Goal: Information Seeking & Learning: Learn about a topic

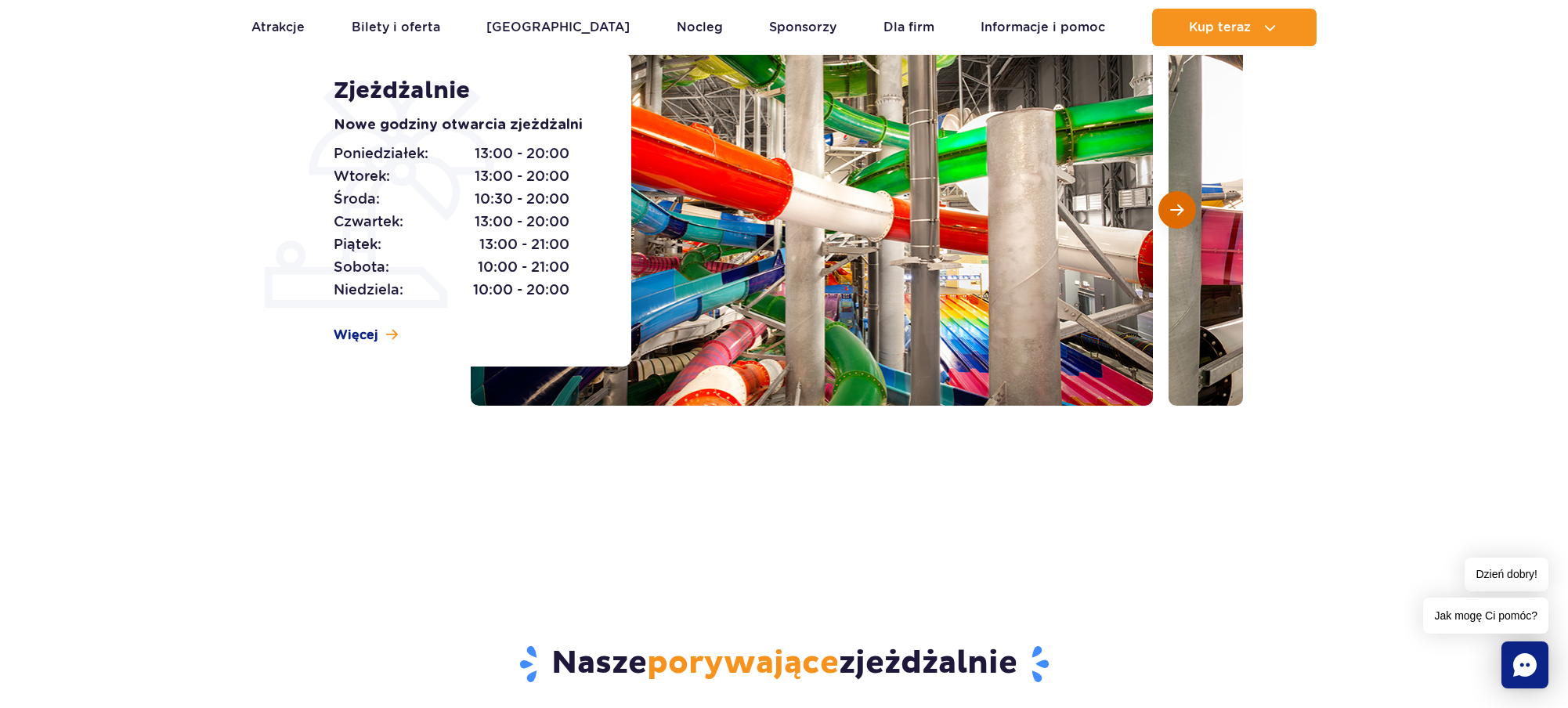
scroll to position [240, 0]
click at [1181, 211] on span "Następny slajd" at bounding box center [1176, 210] width 13 height 14
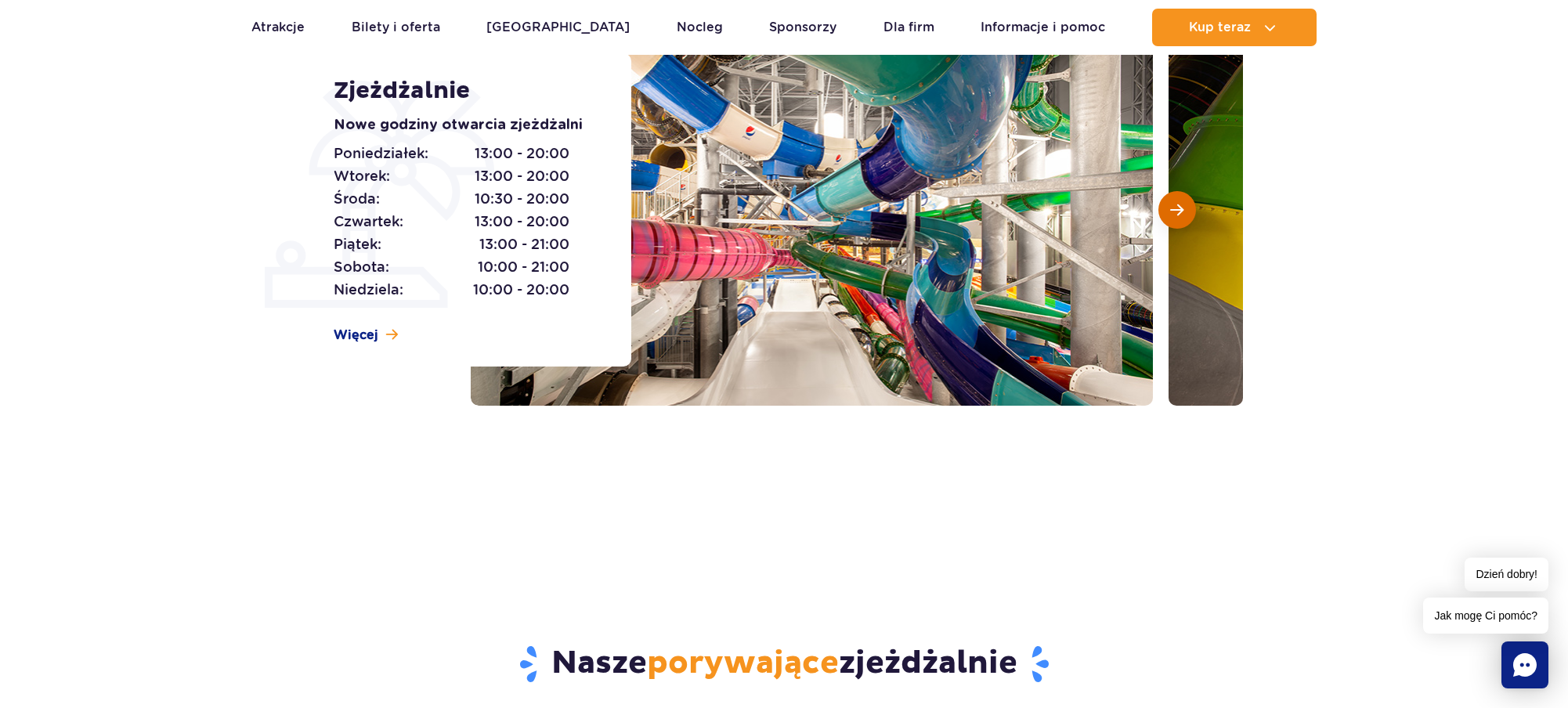
click at [1180, 211] on span "Następny slajd" at bounding box center [1176, 210] width 13 height 14
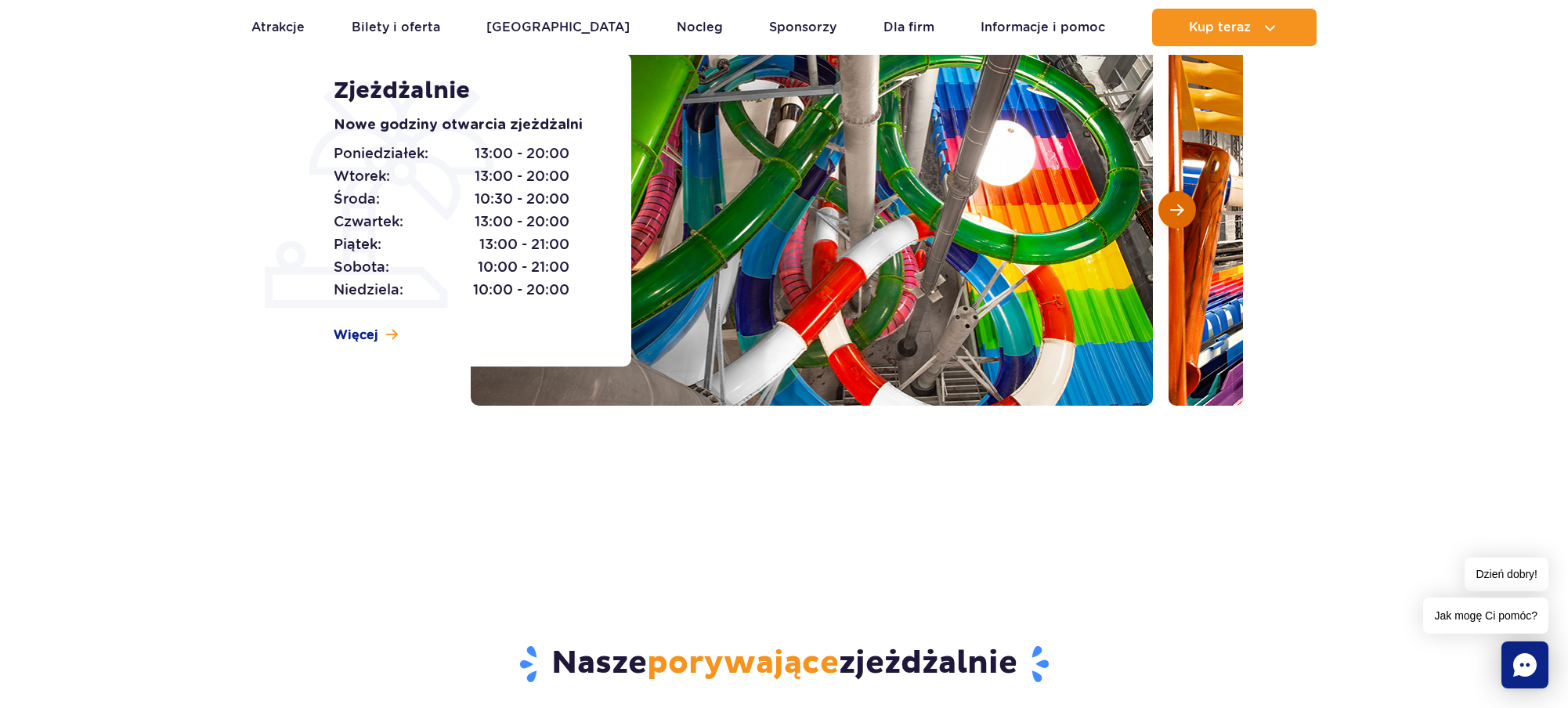
click at [1178, 211] on span "Następny slajd" at bounding box center [1176, 210] width 13 height 14
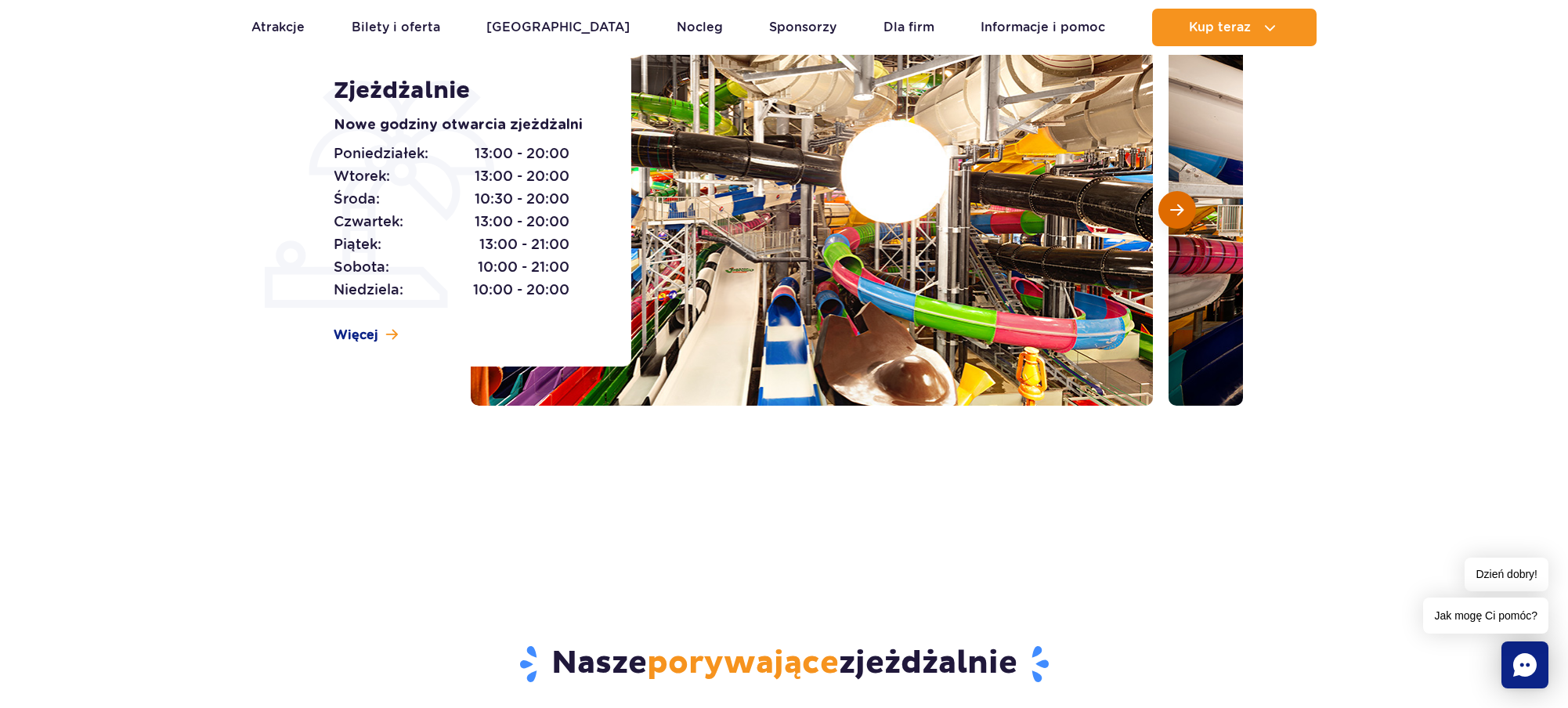
click at [1178, 211] on span "Następny slajd" at bounding box center [1176, 210] width 13 height 14
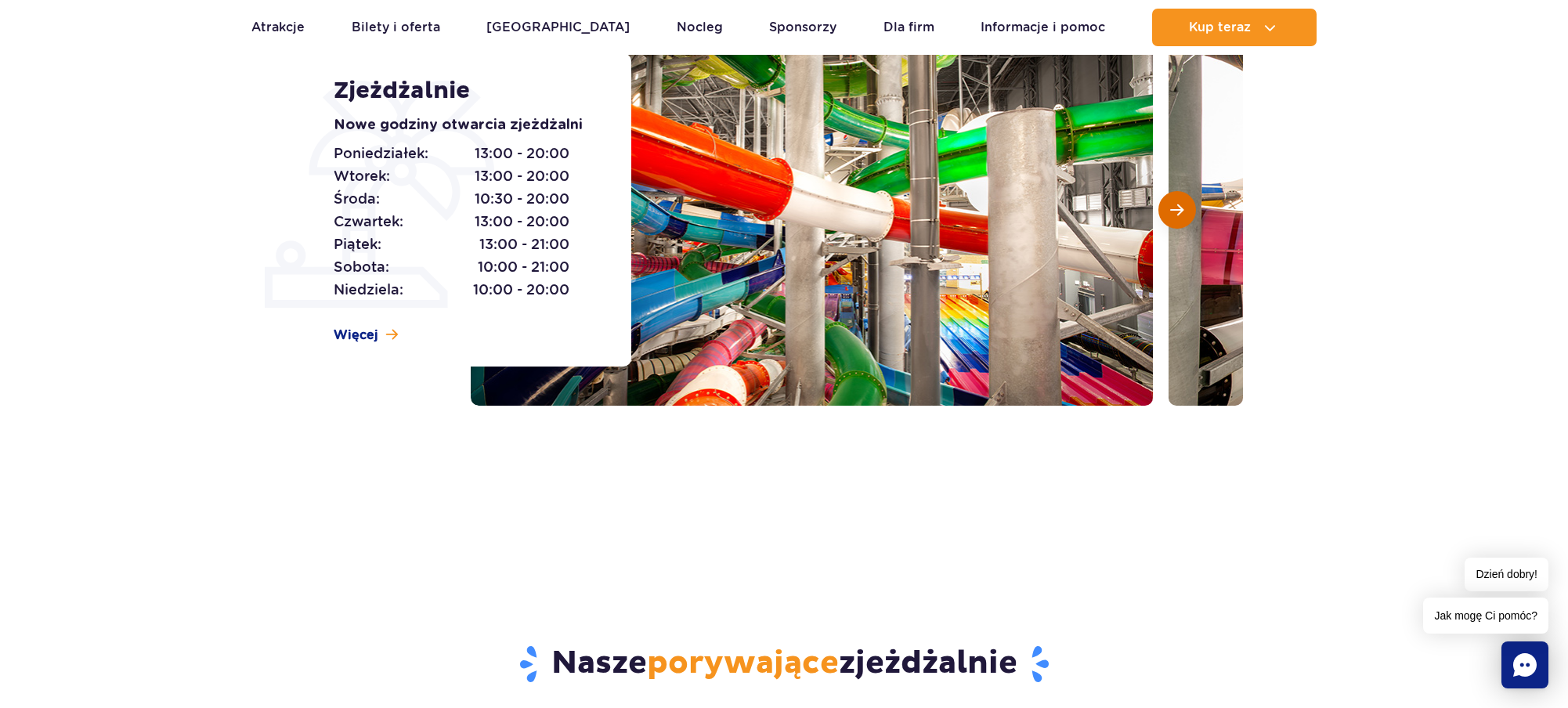
click at [1178, 211] on span "Następny slajd" at bounding box center [1176, 210] width 13 height 14
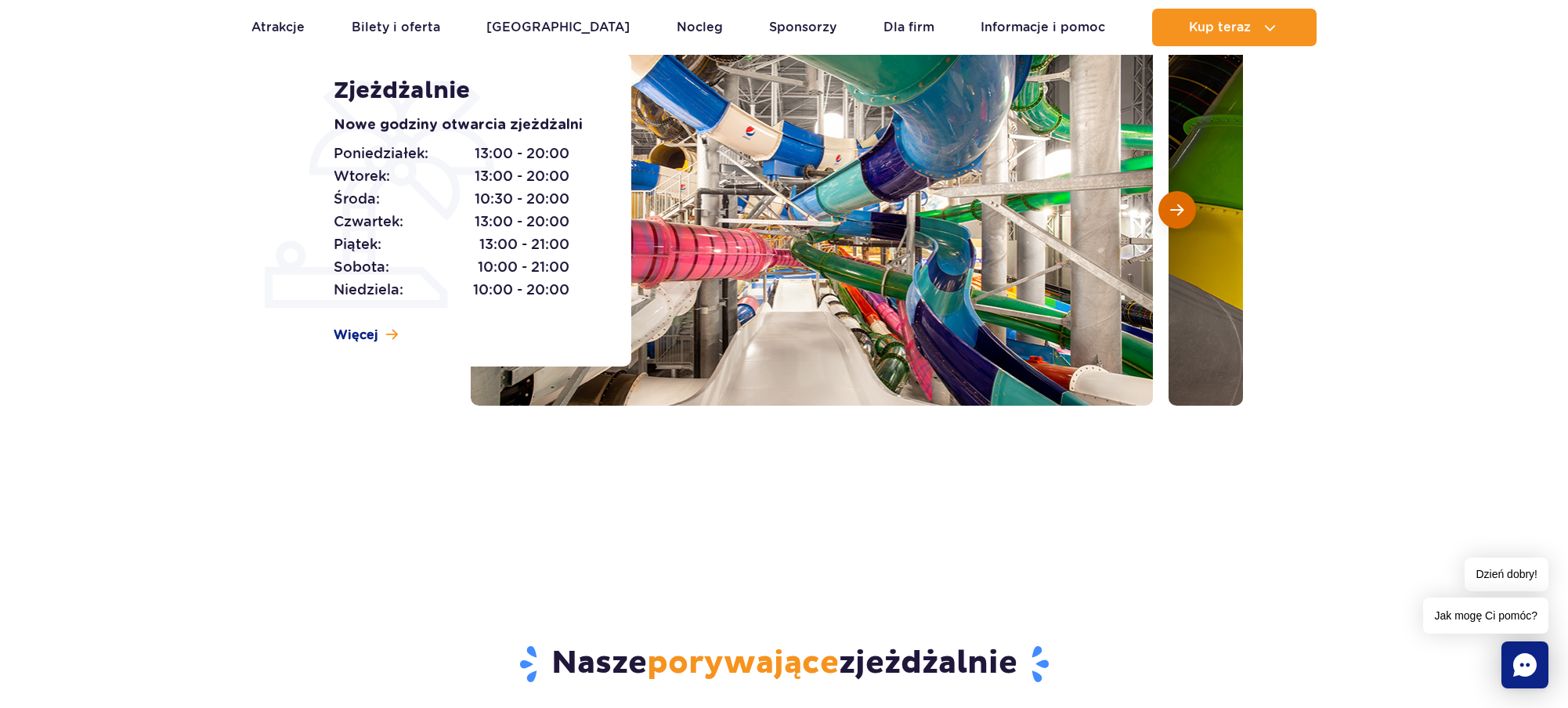
click at [1172, 207] on span "Następny slajd" at bounding box center [1176, 210] width 13 height 14
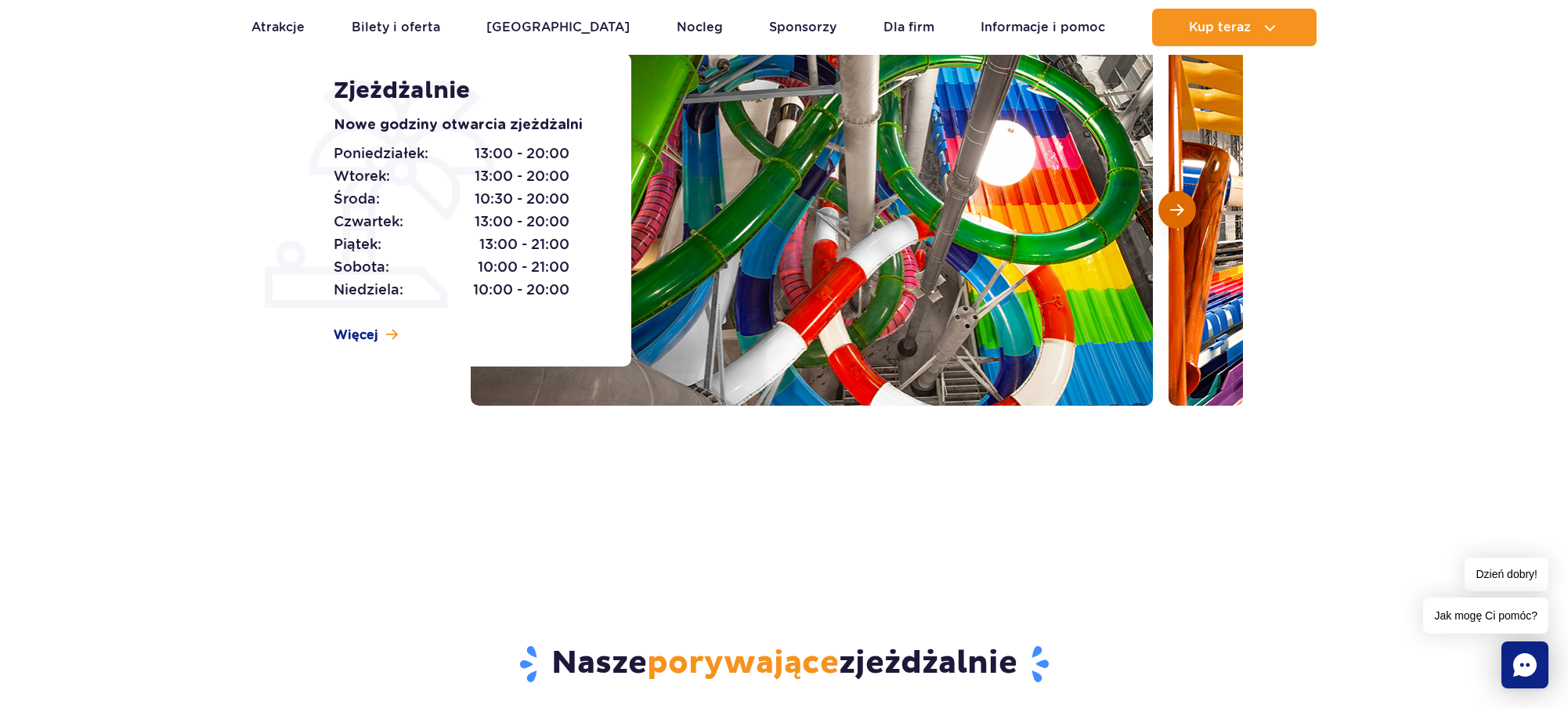
click at [1172, 208] on span "Następny slajd" at bounding box center [1176, 210] width 13 height 14
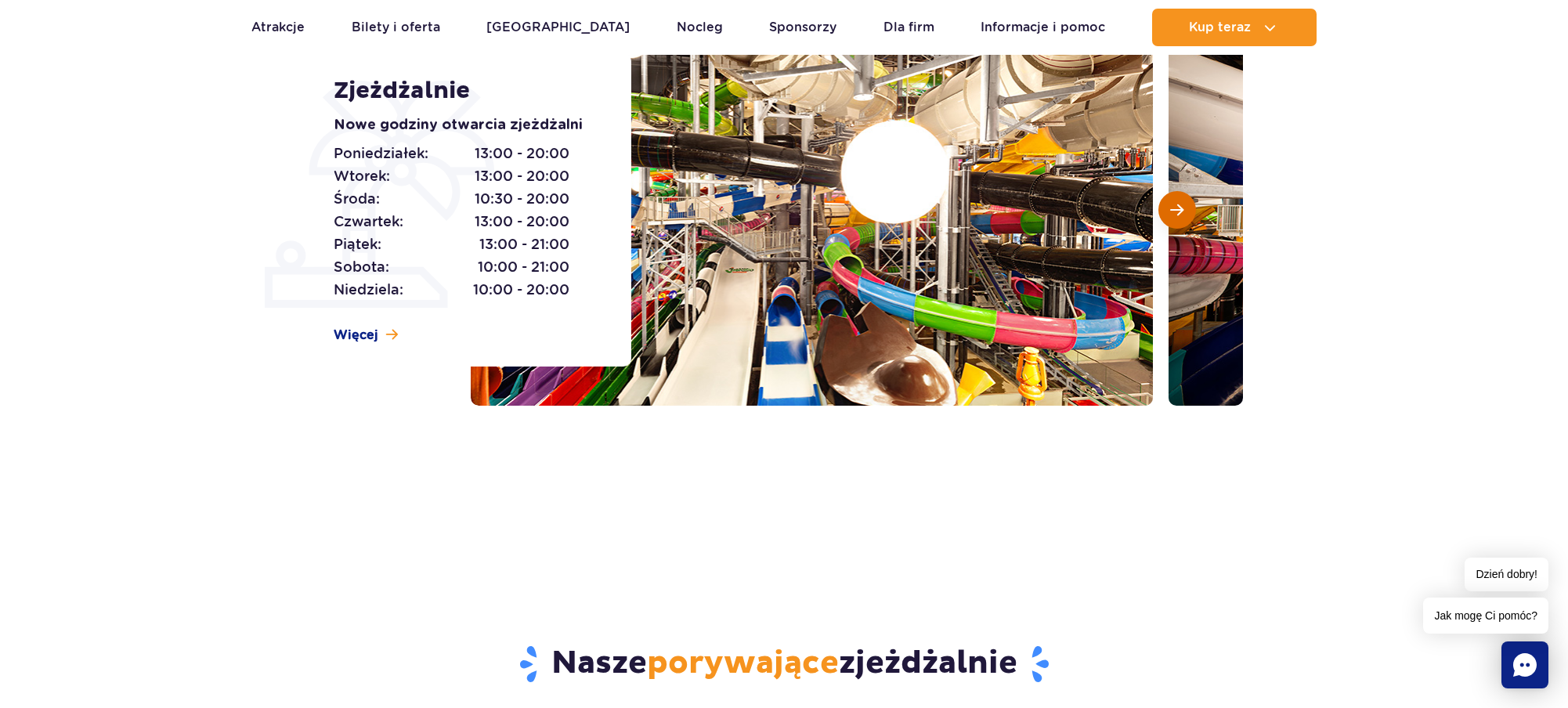
click at [1171, 209] on span "Następny slajd" at bounding box center [1176, 210] width 13 height 14
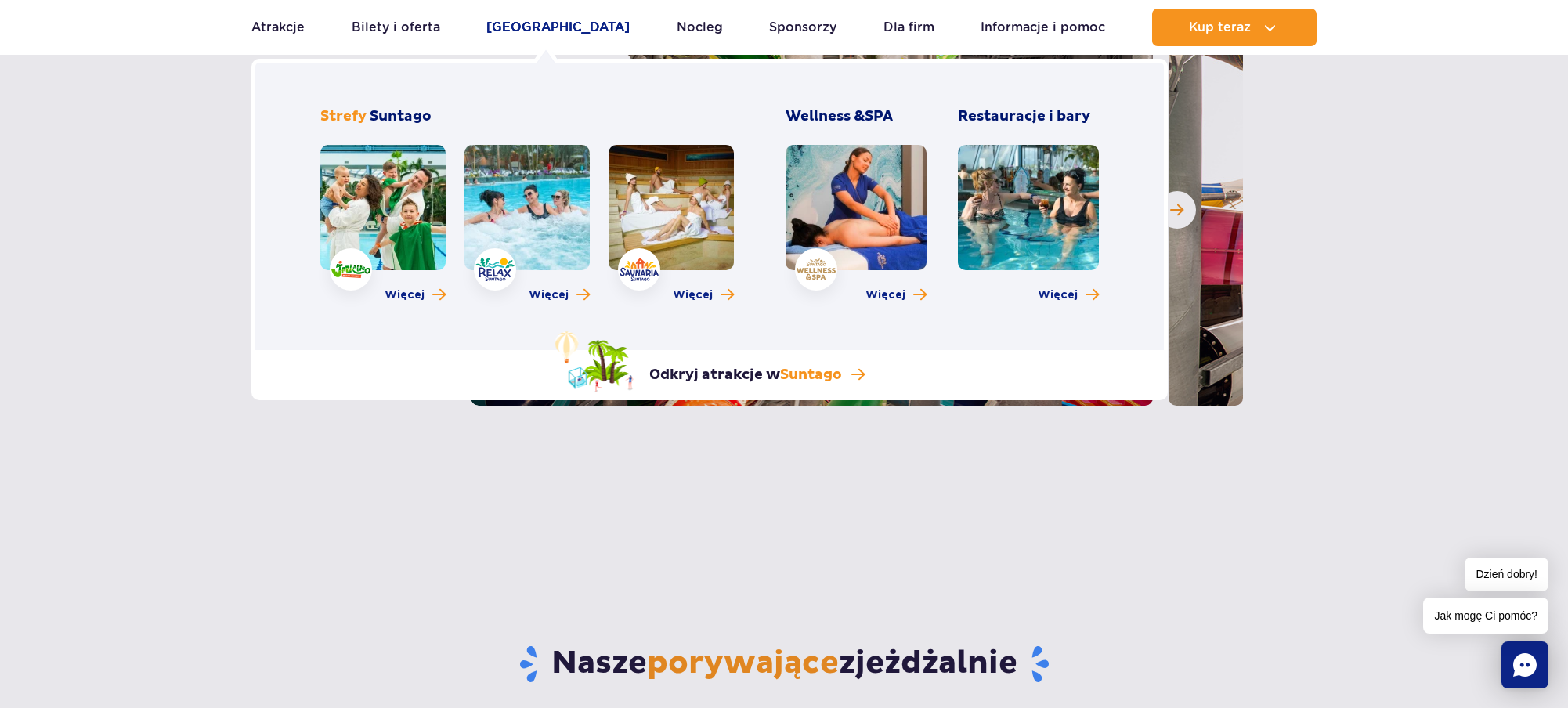
click at [537, 27] on link "[GEOGRAPHIC_DATA]" at bounding box center [558, 28] width 144 height 38
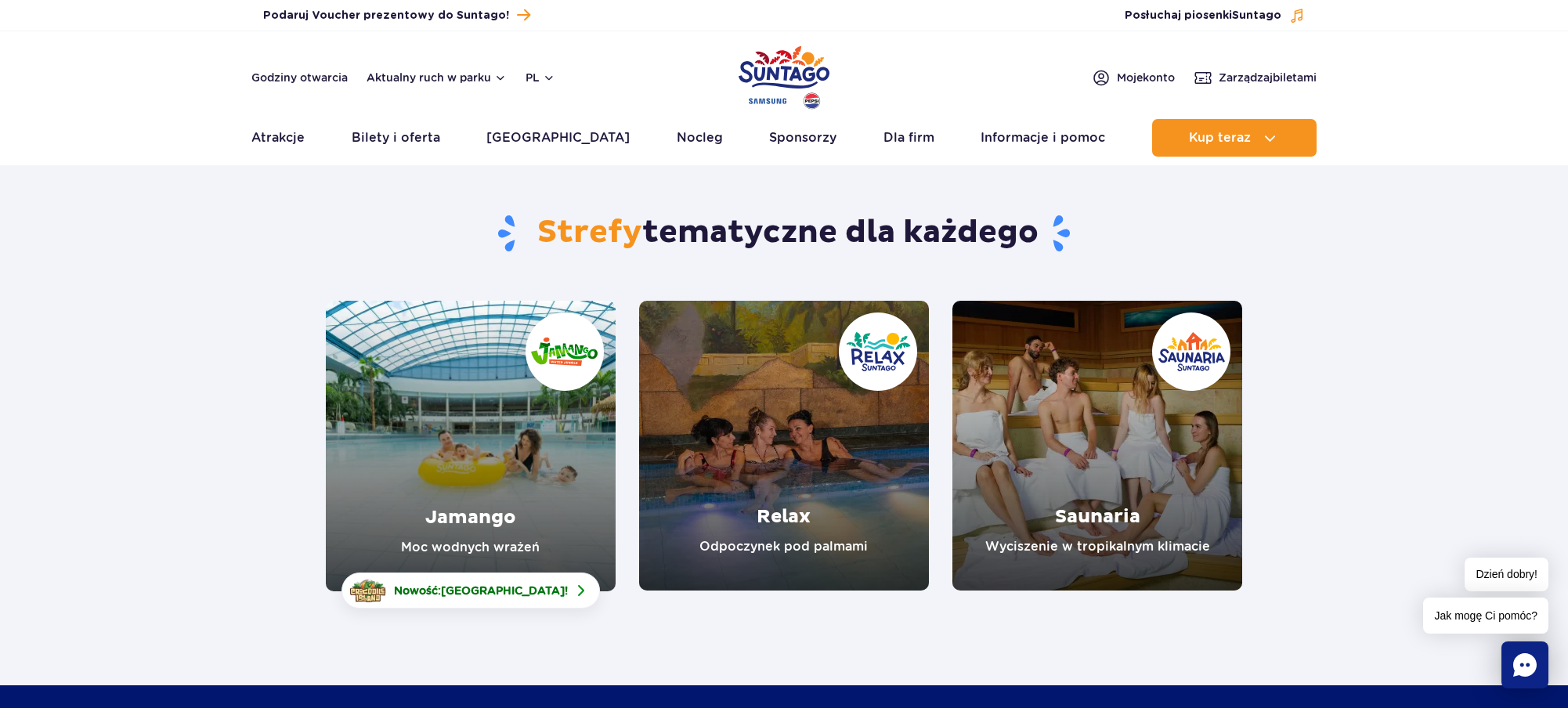
click at [468, 440] on link "Jamango" at bounding box center [470, 446] width 289 height 290
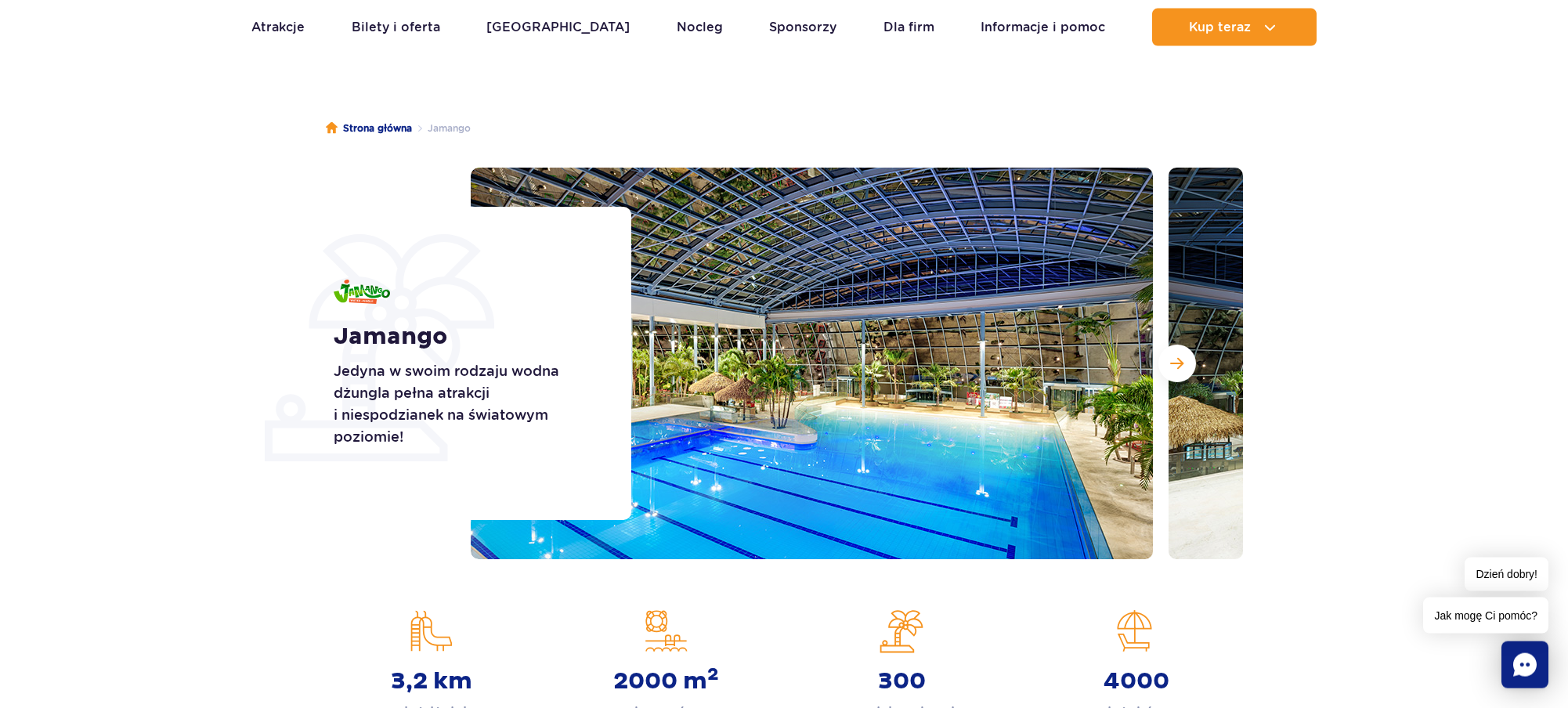
scroll to position [159, 0]
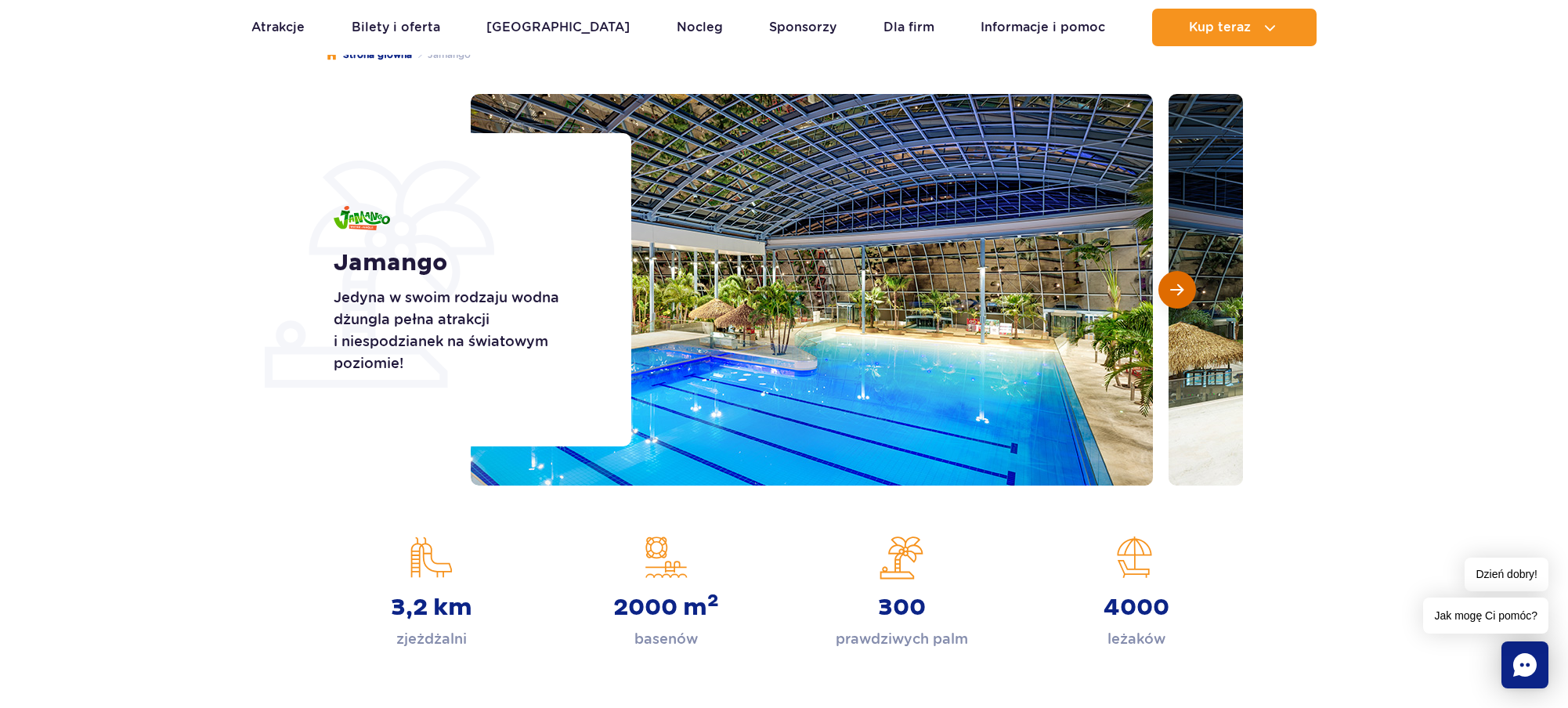
click at [1172, 288] on span "Następny slajd" at bounding box center [1176, 289] width 13 height 14
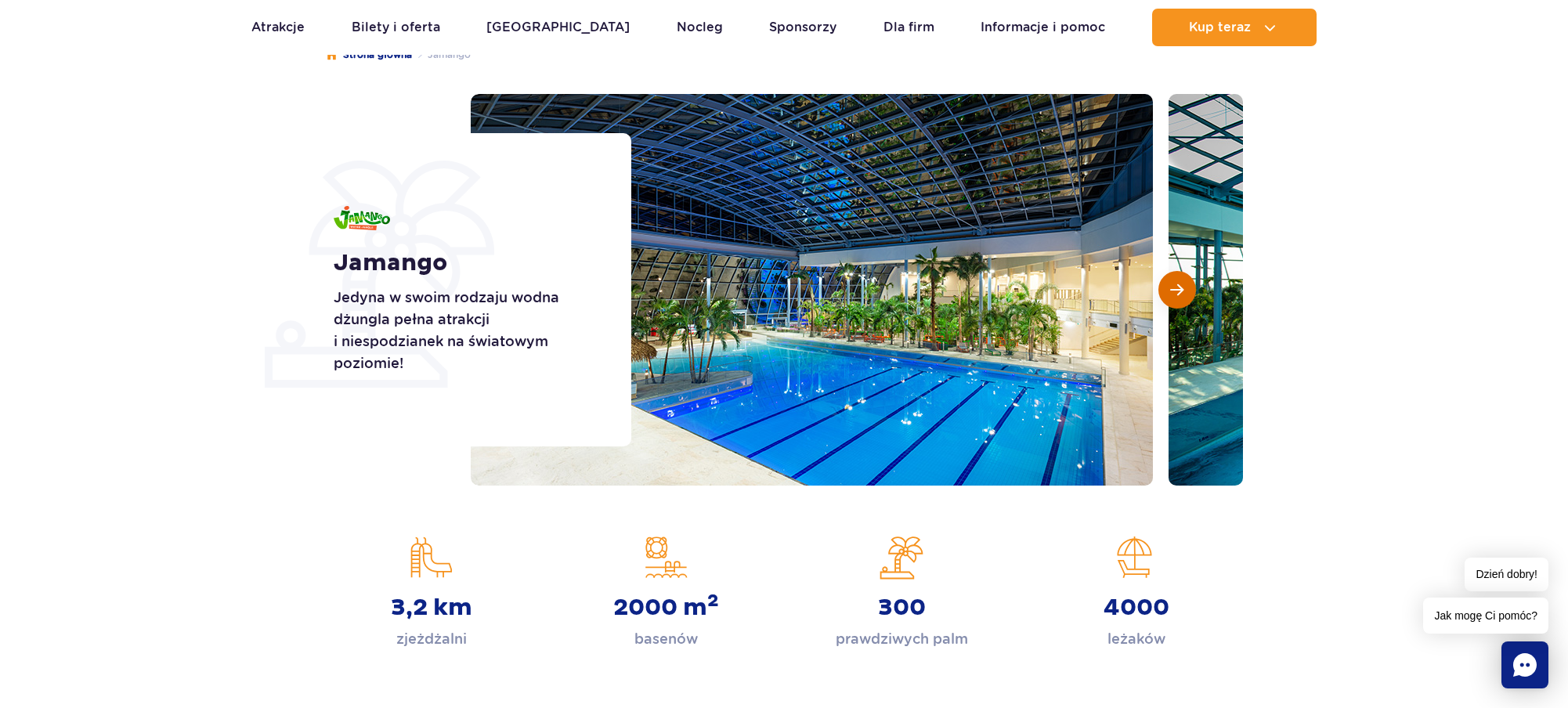
click at [1185, 283] on button "Następny slajd" at bounding box center [1177, 290] width 38 height 38
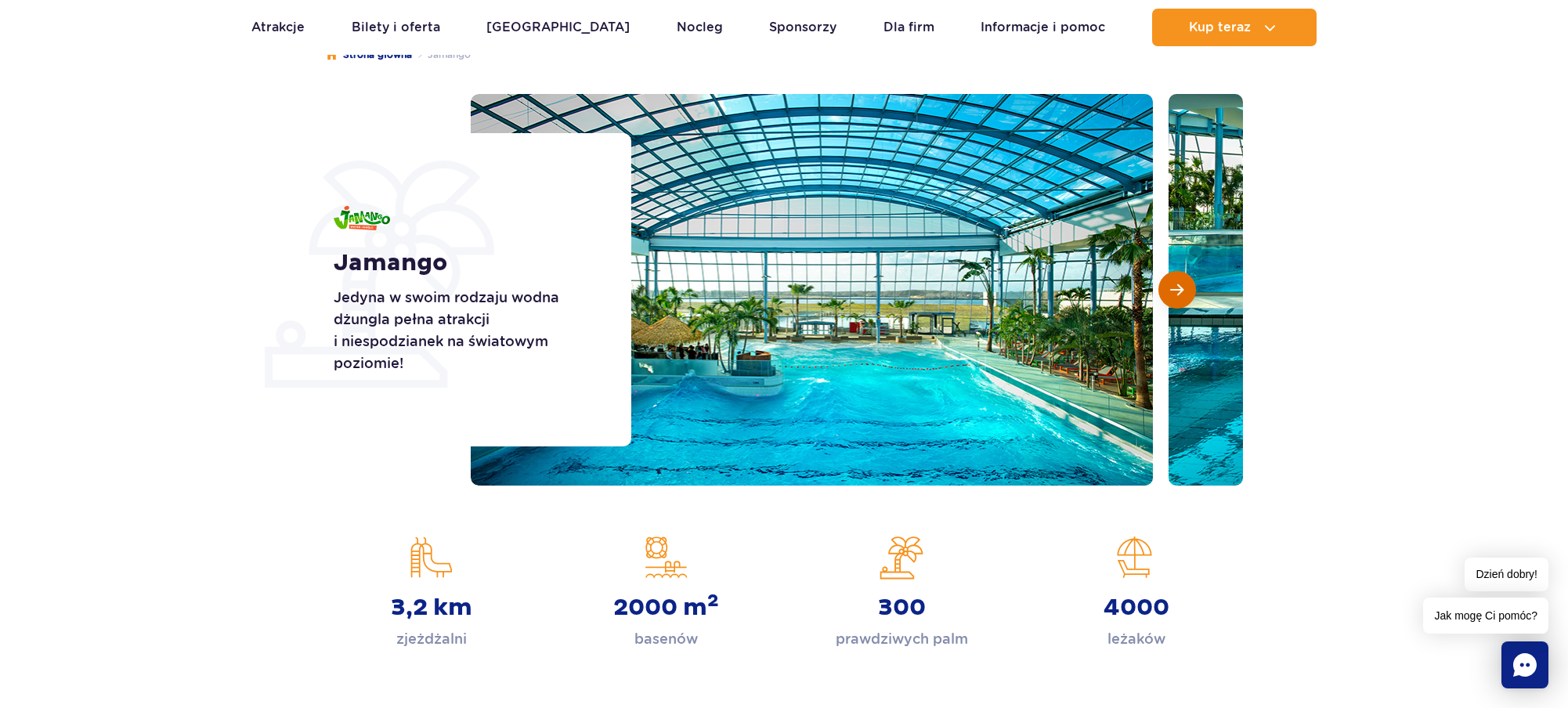
click at [1173, 287] on span "Następny slajd" at bounding box center [1176, 289] width 13 height 14
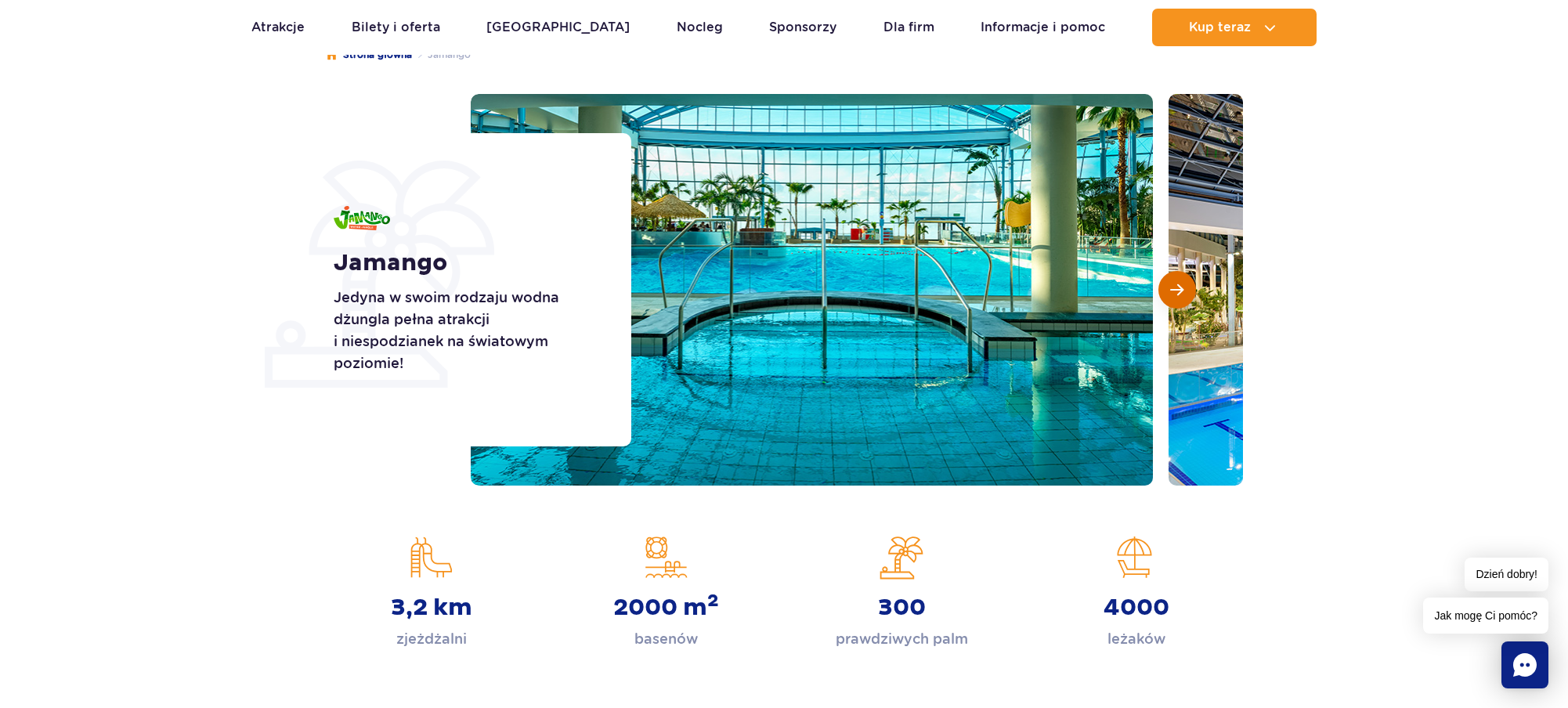
click at [1168, 291] on button "Następny slajd" at bounding box center [1177, 290] width 38 height 38
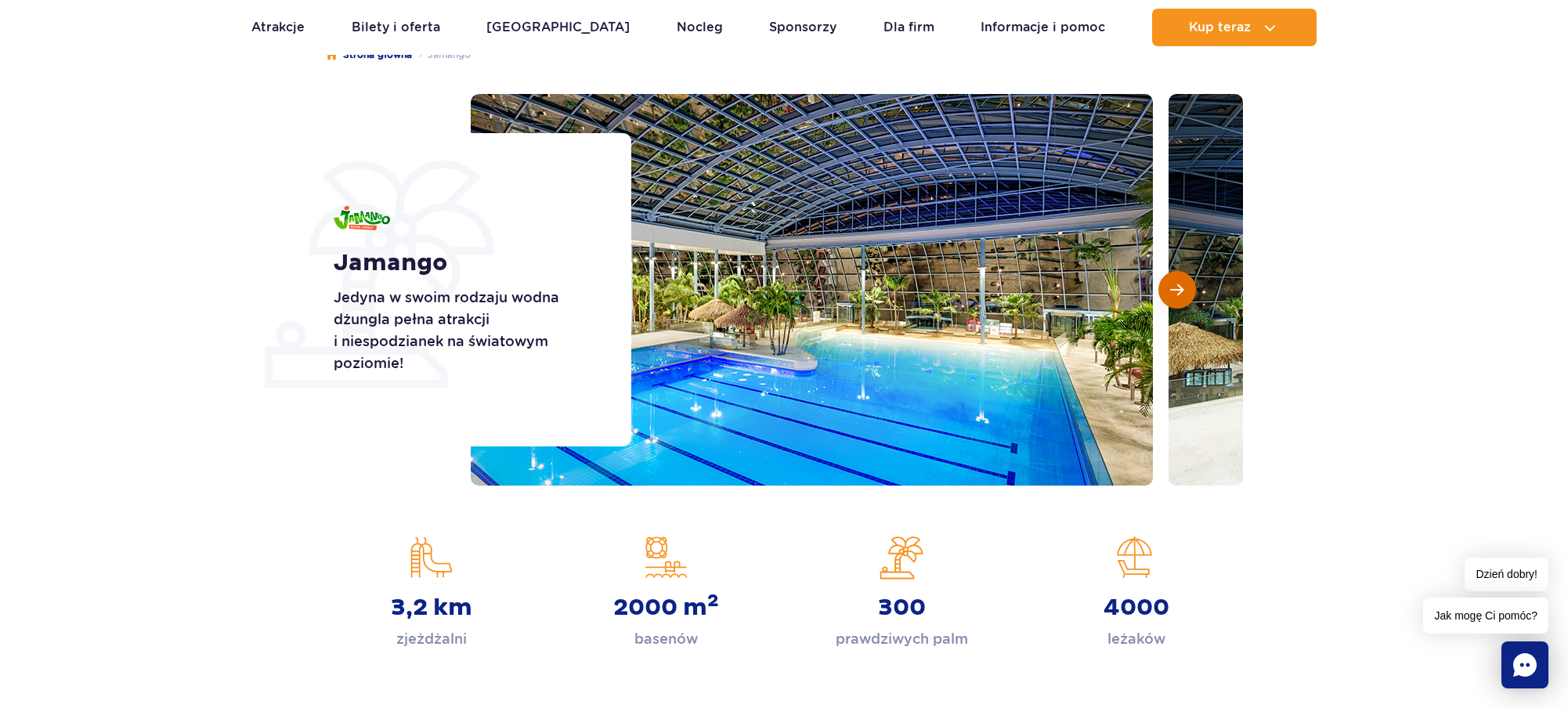
click at [1168, 291] on button "Następny slajd" at bounding box center [1177, 290] width 38 height 38
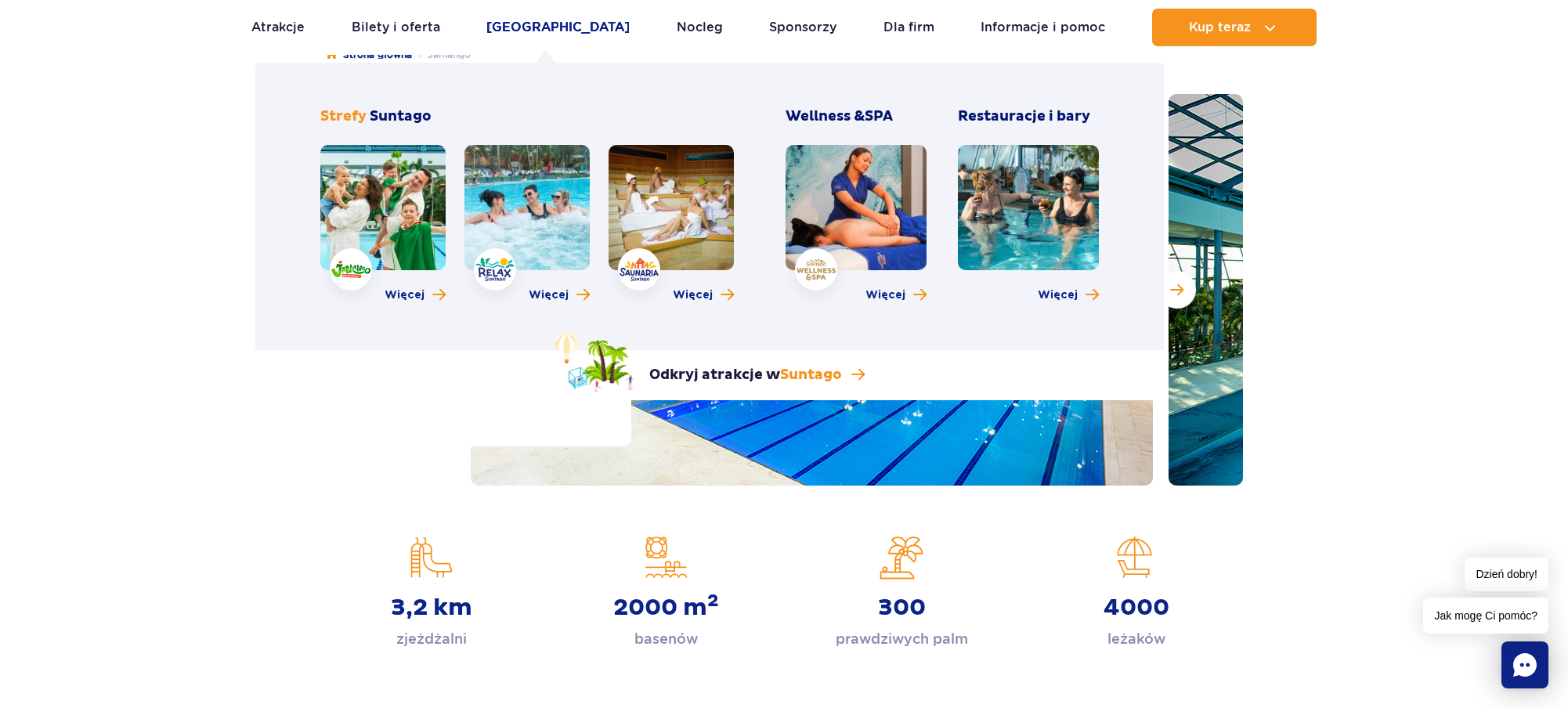
click at [560, 25] on link "[GEOGRAPHIC_DATA]" at bounding box center [558, 28] width 144 height 38
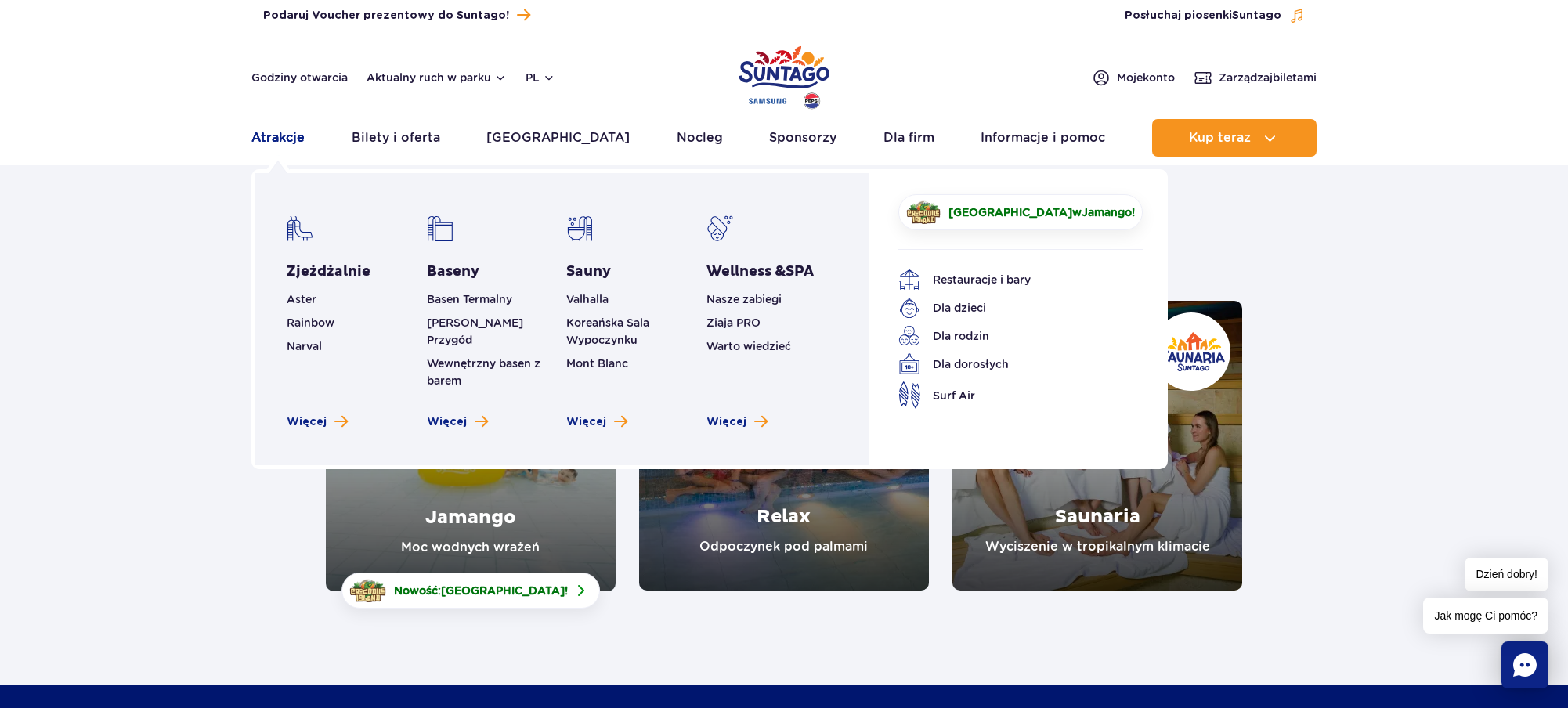
click at [286, 137] on link "Atrakcje" at bounding box center [278, 138] width 53 height 38
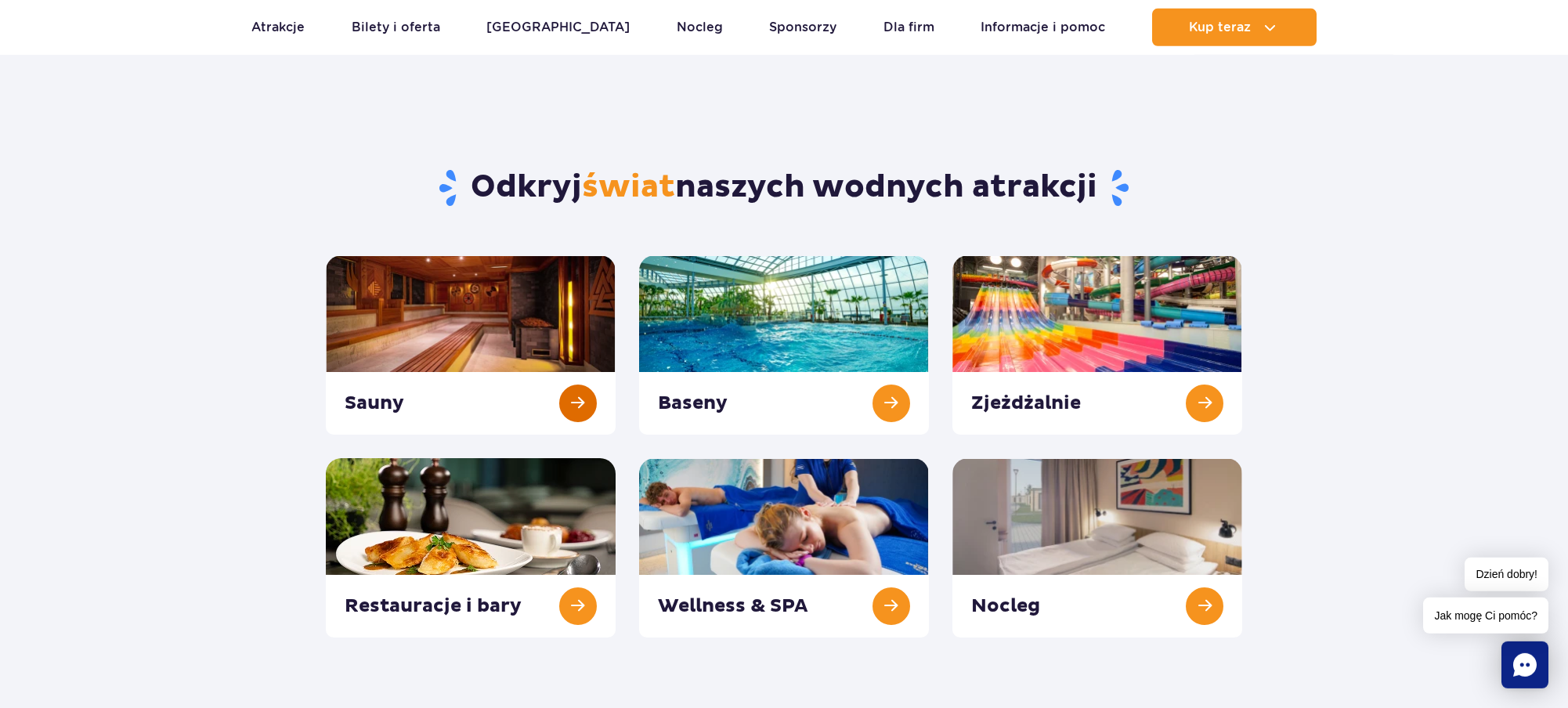
scroll to position [80, 0]
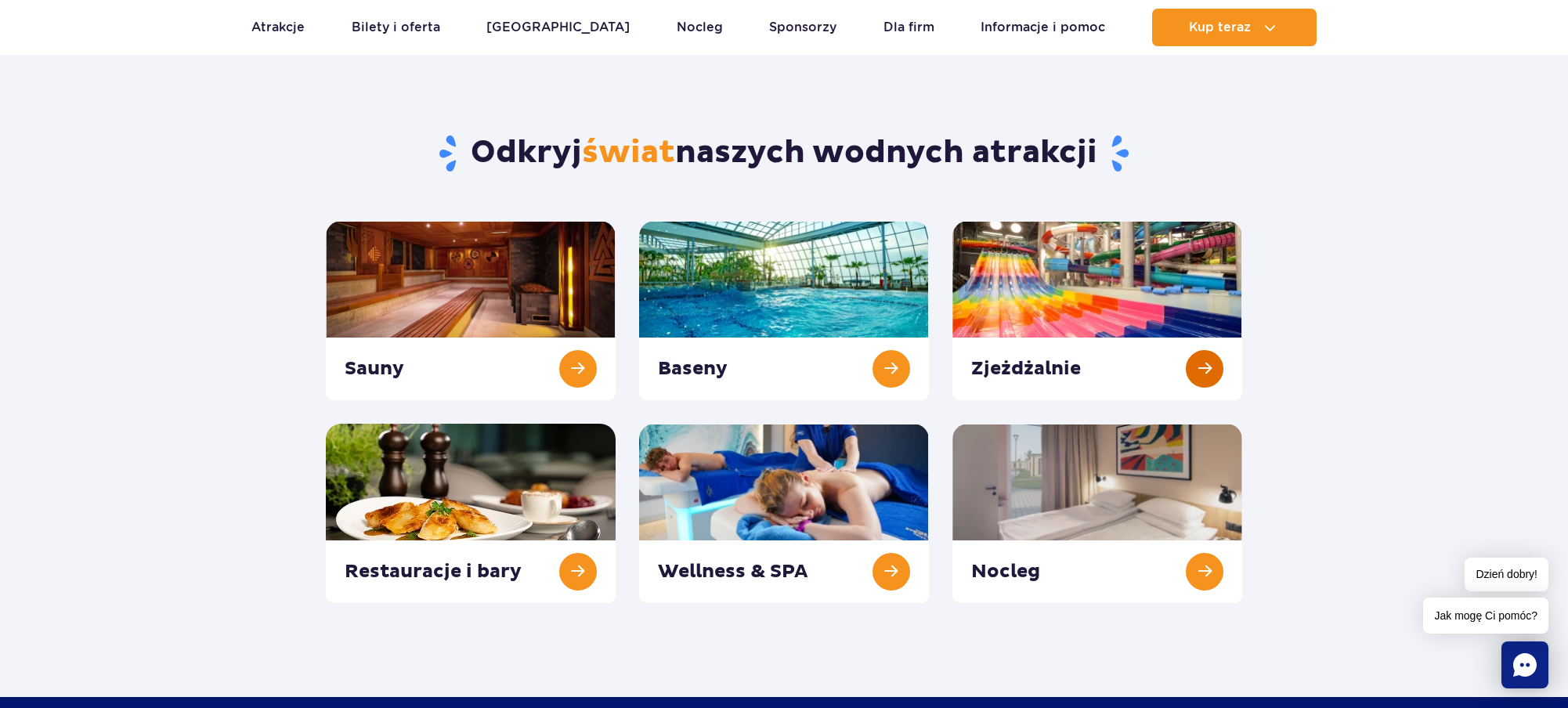
click at [1107, 287] on link at bounding box center [1097, 310] width 289 height 179
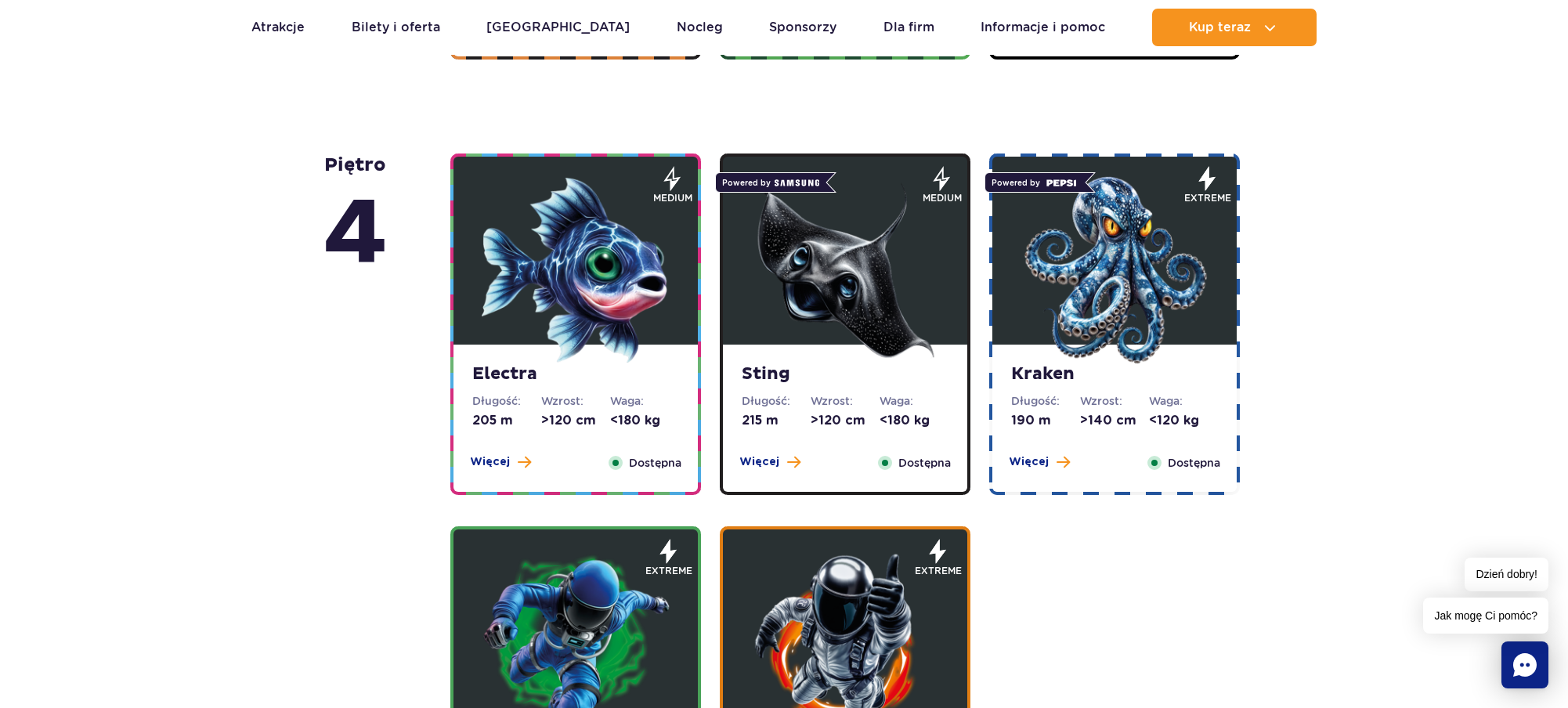
scroll to position [1517, 0]
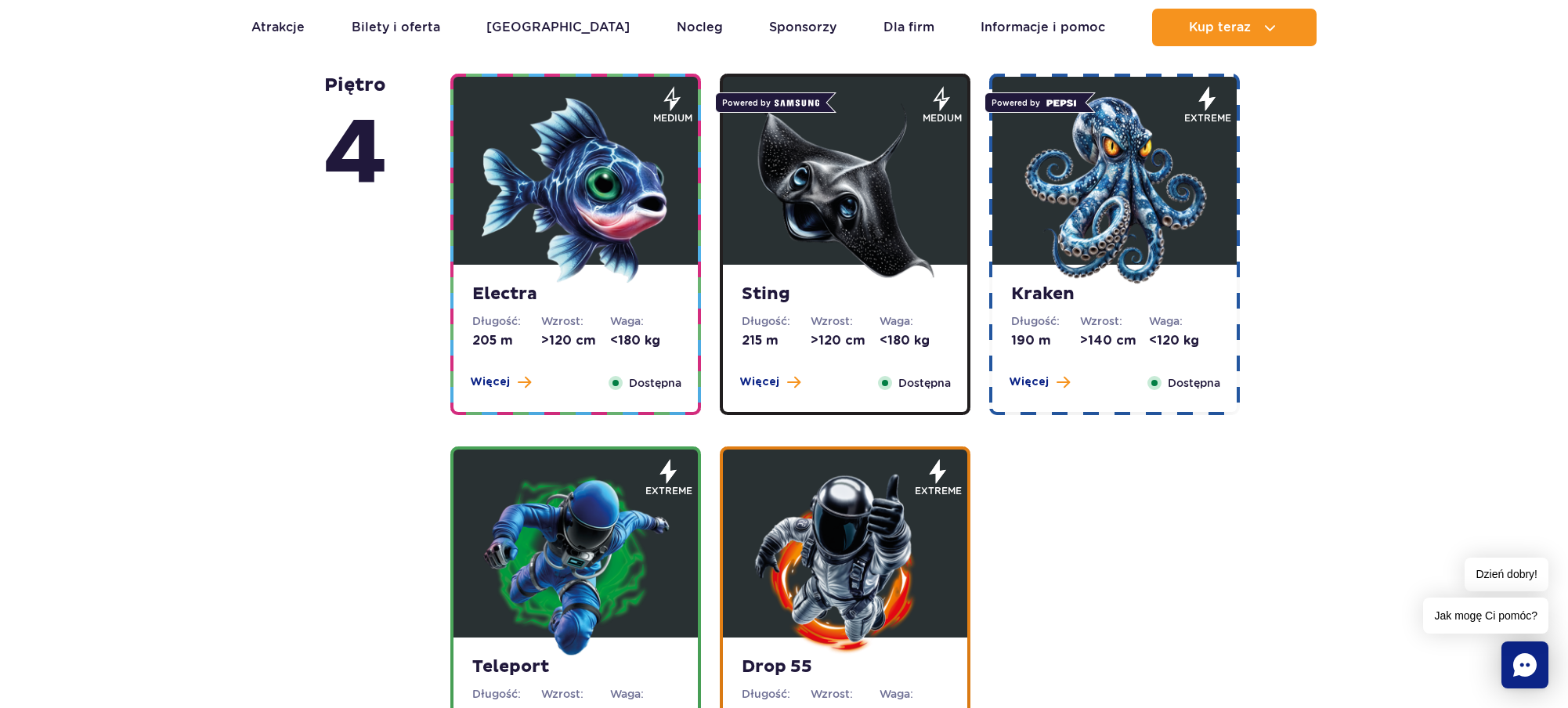
click at [812, 229] on img at bounding box center [845, 190] width 188 height 188
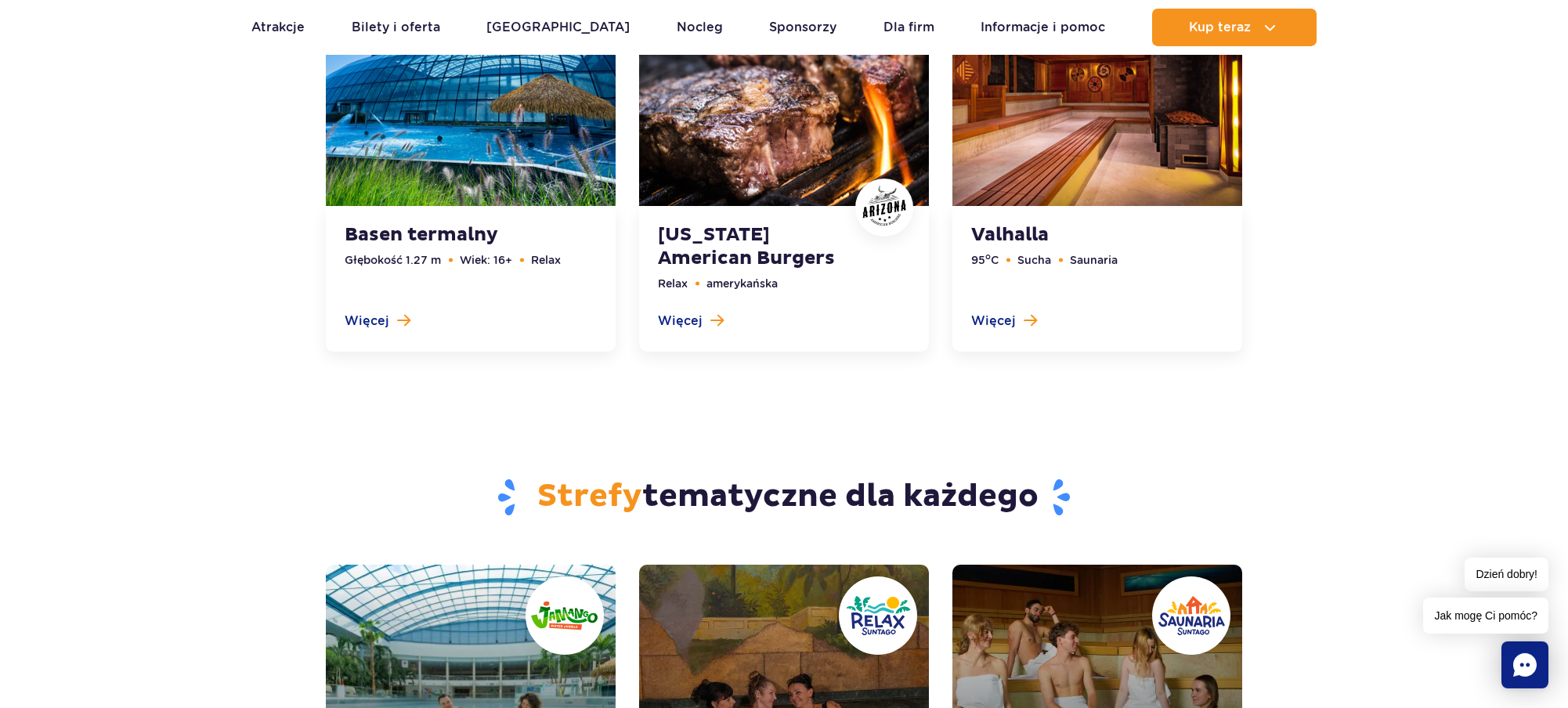
scroll to position [5386, 0]
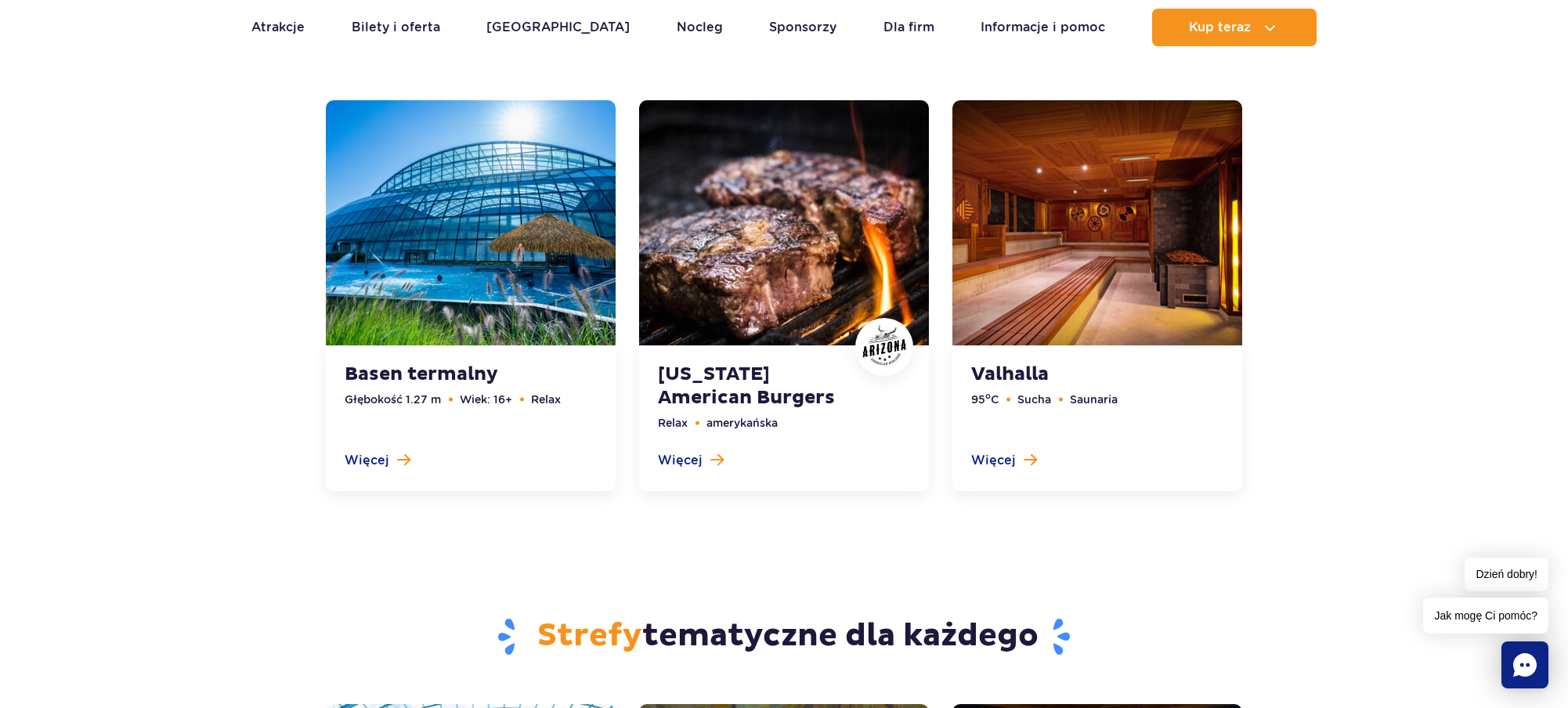
click at [776, 264] on link at bounding box center [784, 295] width 289 height 390
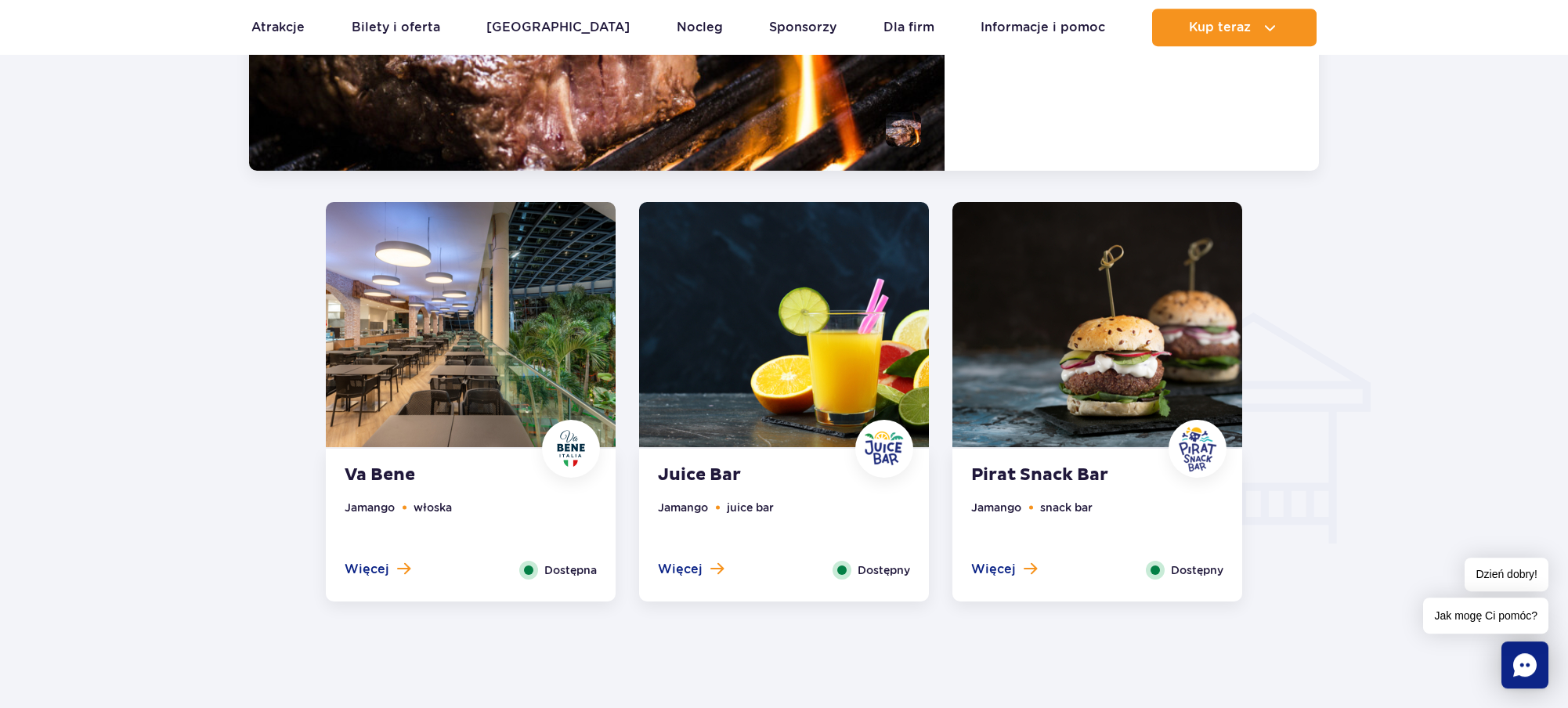
scroll to position [1616, 0]
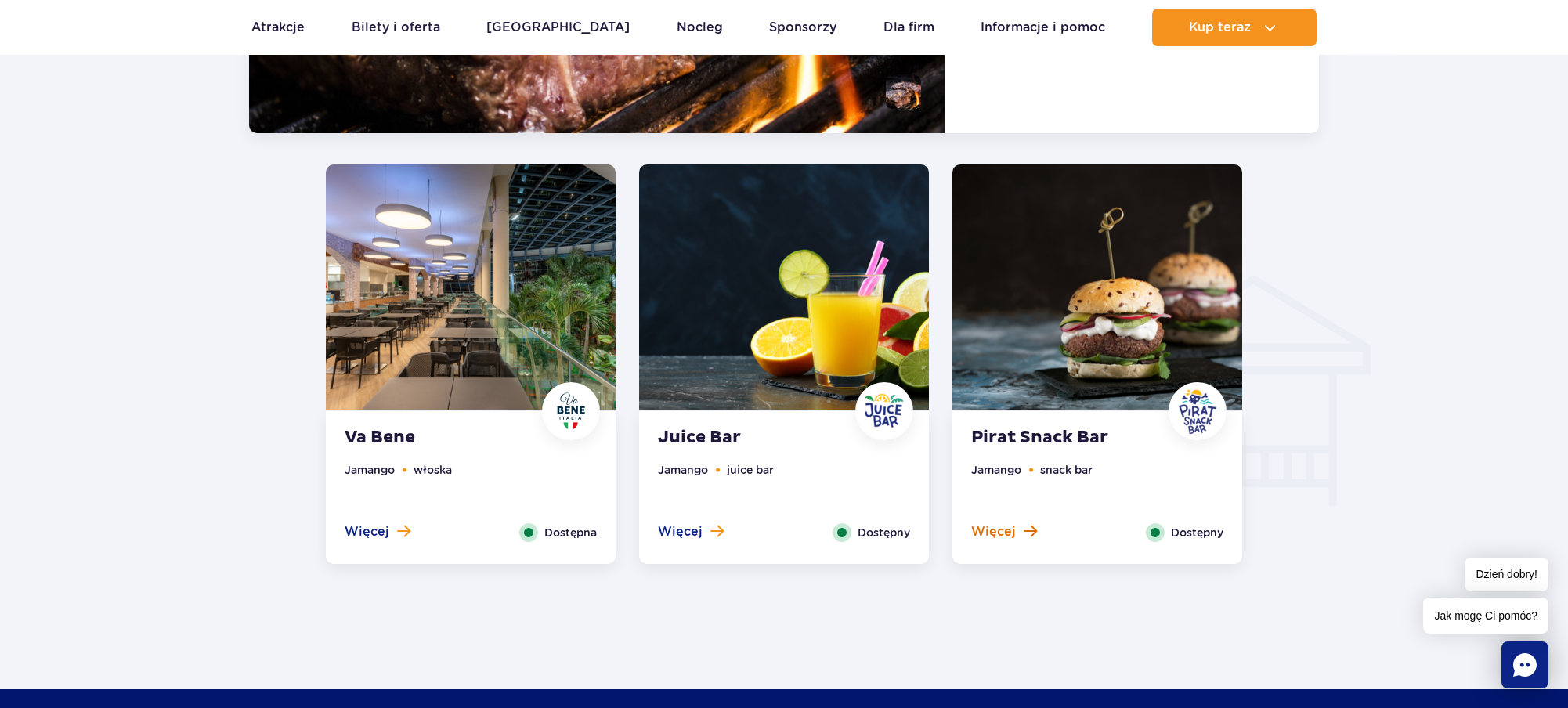
click at [986, 527] on span "Więcej" at bounding box center [993, 531] width 45 height 17
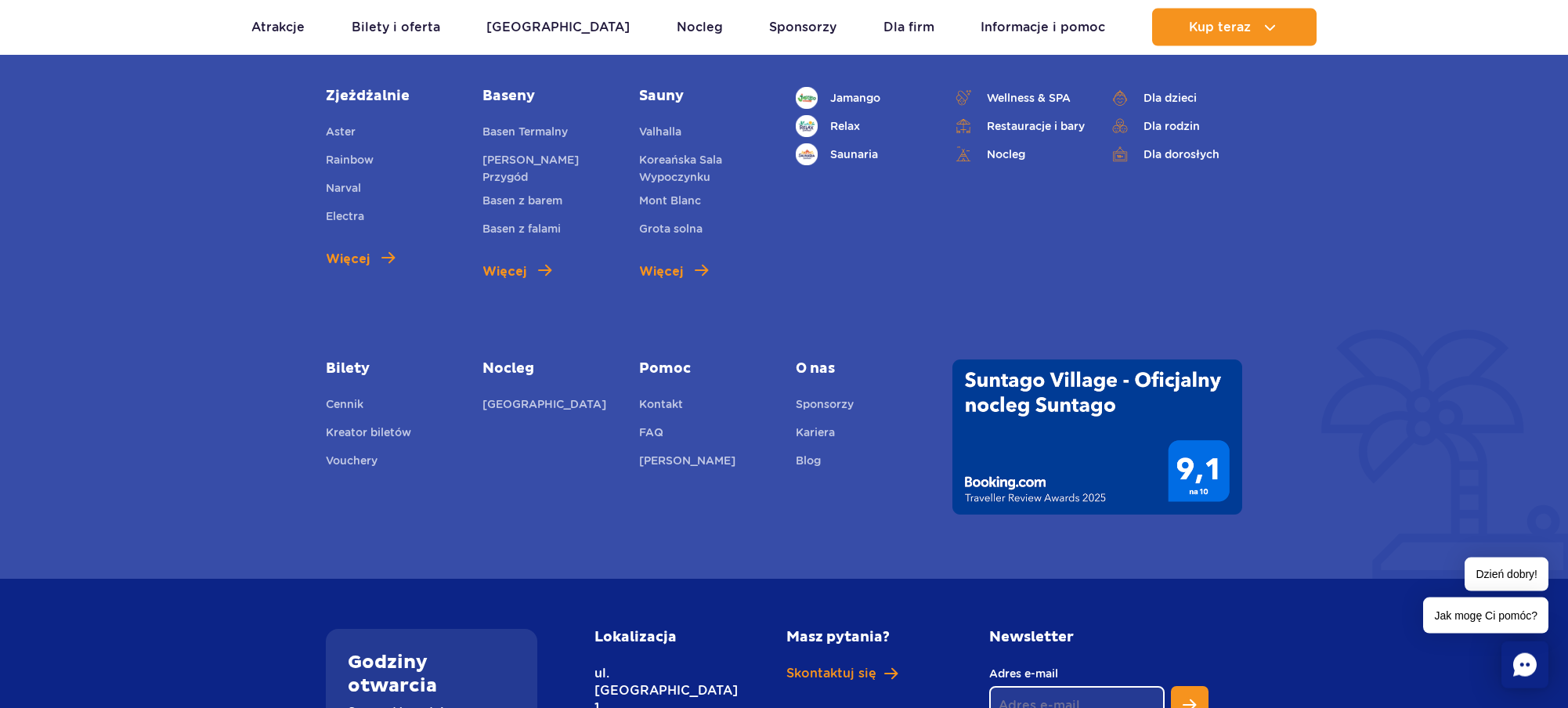
scroll to position [3723, 0]
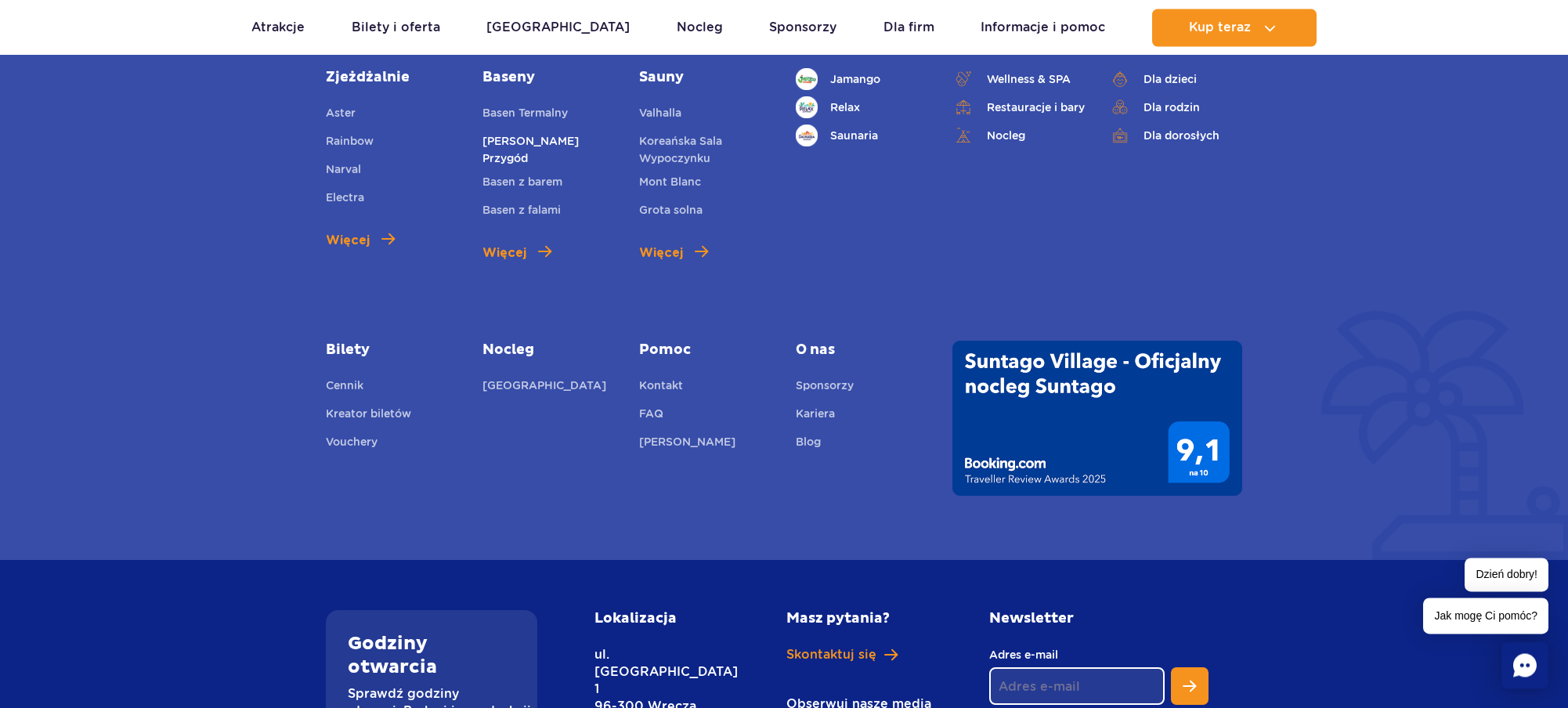
click at [552, 139] on link "[PERSON_NAME] Przygód" at bounding box center [549, 150] width 133 height 35
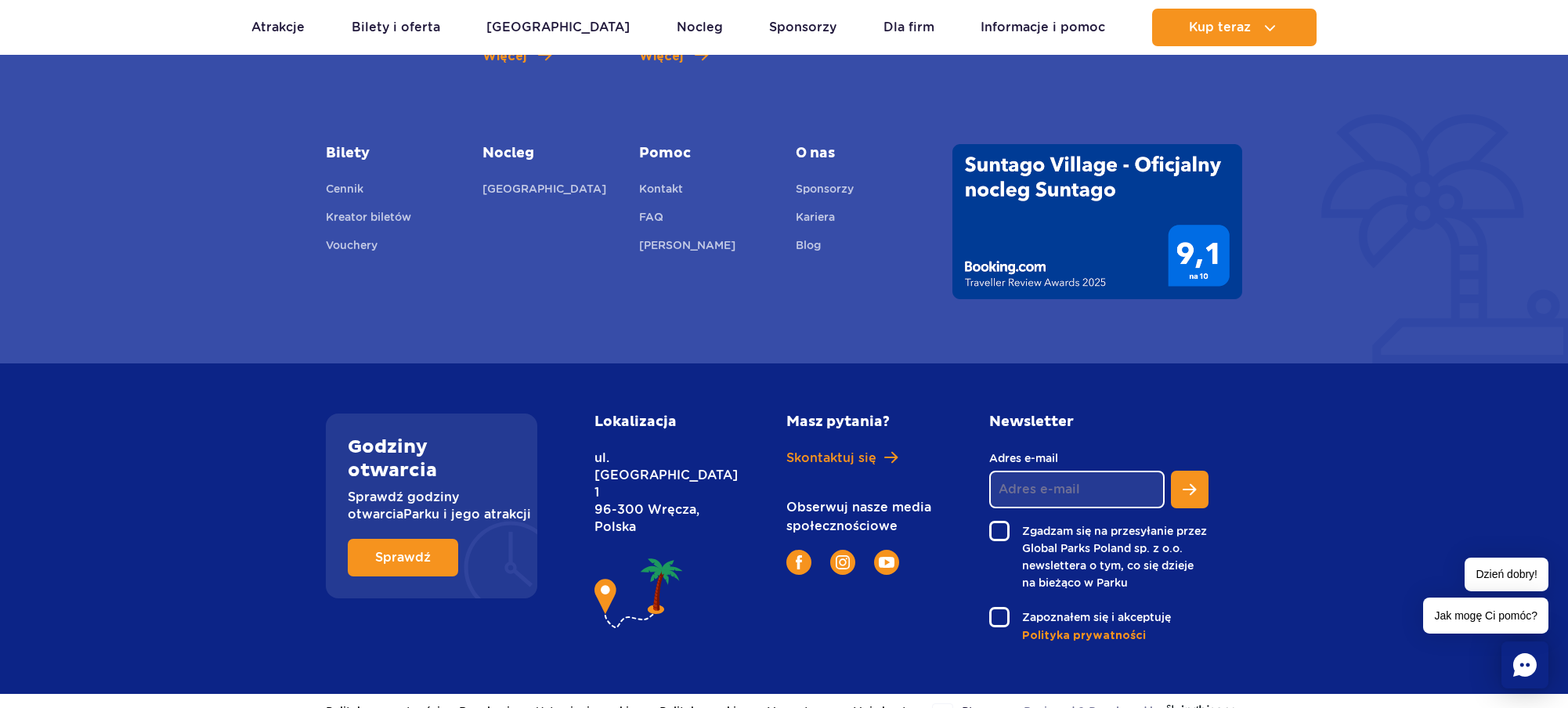
scroll to position [5479, 0]
